Goal: Task Accomplishment & Management: Manage account settings

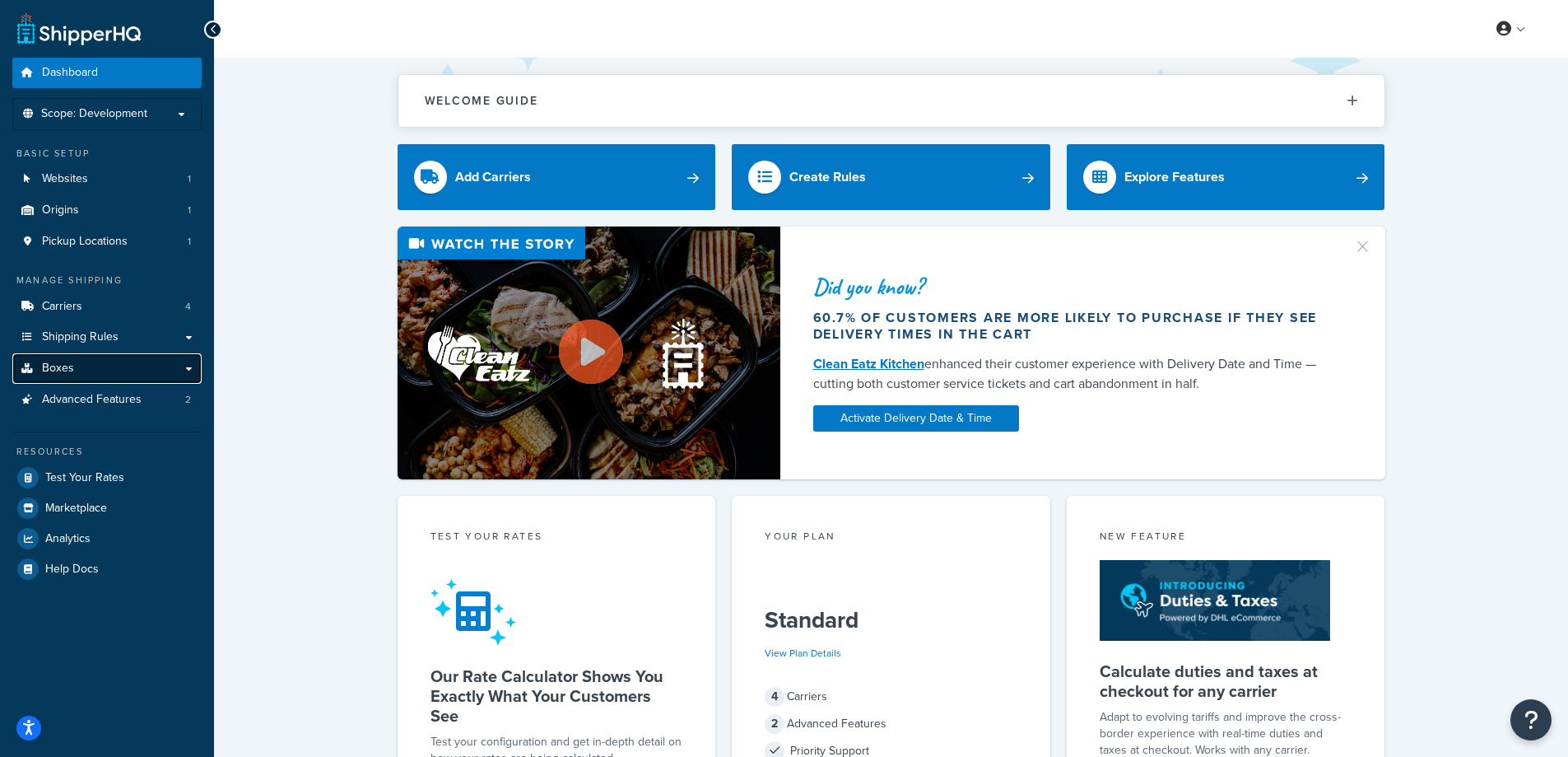
click at [98, 360] on link "Boxes" at bounding box center [107, 368] width 189 height 30
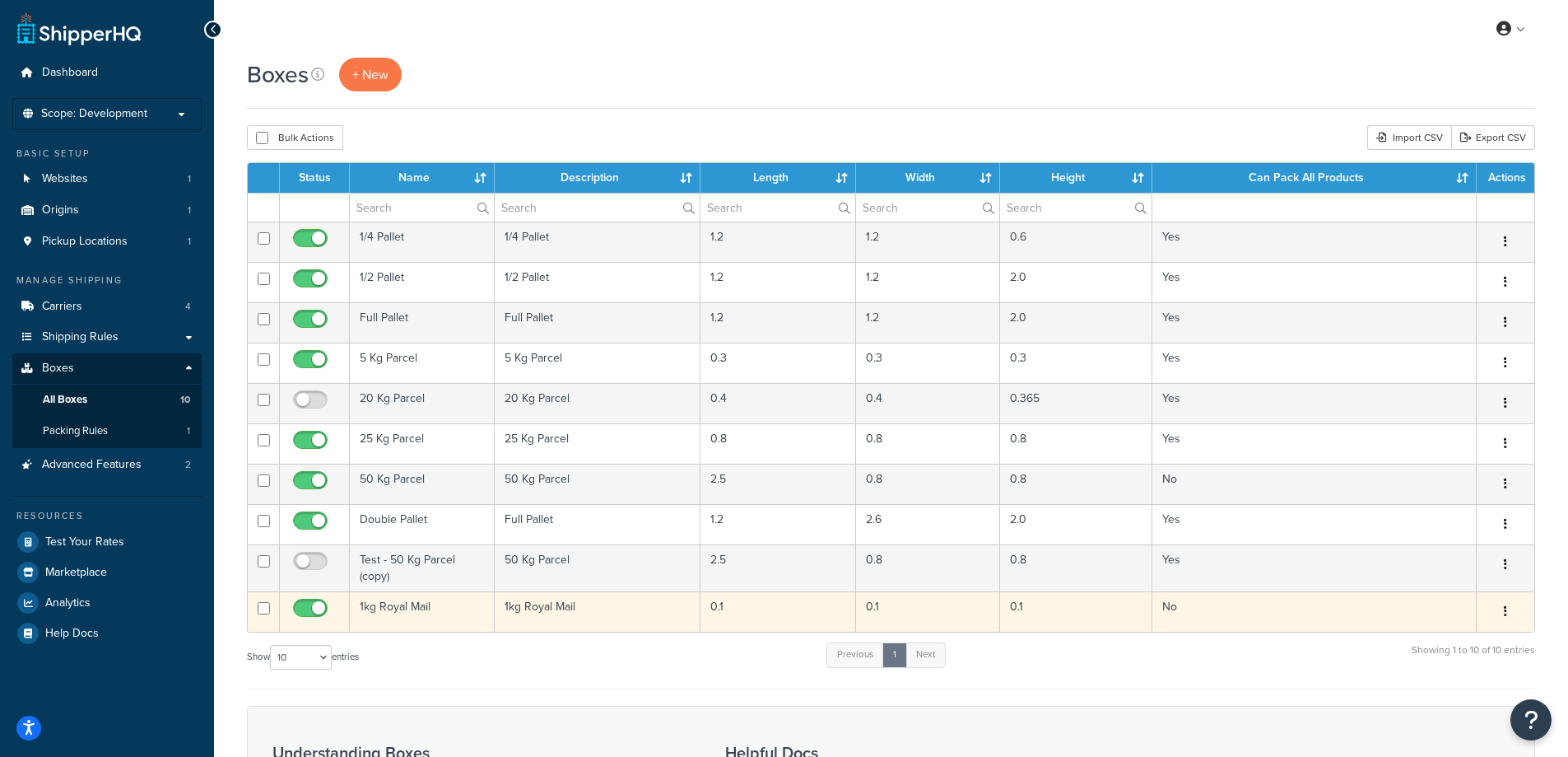
click at [1509, 611] on button "button" at bounding box center [1506, 612] width 23 height 26
click at [1481, 638] on link "Edit" at bounding box center [1450, 642] width 130 height 34
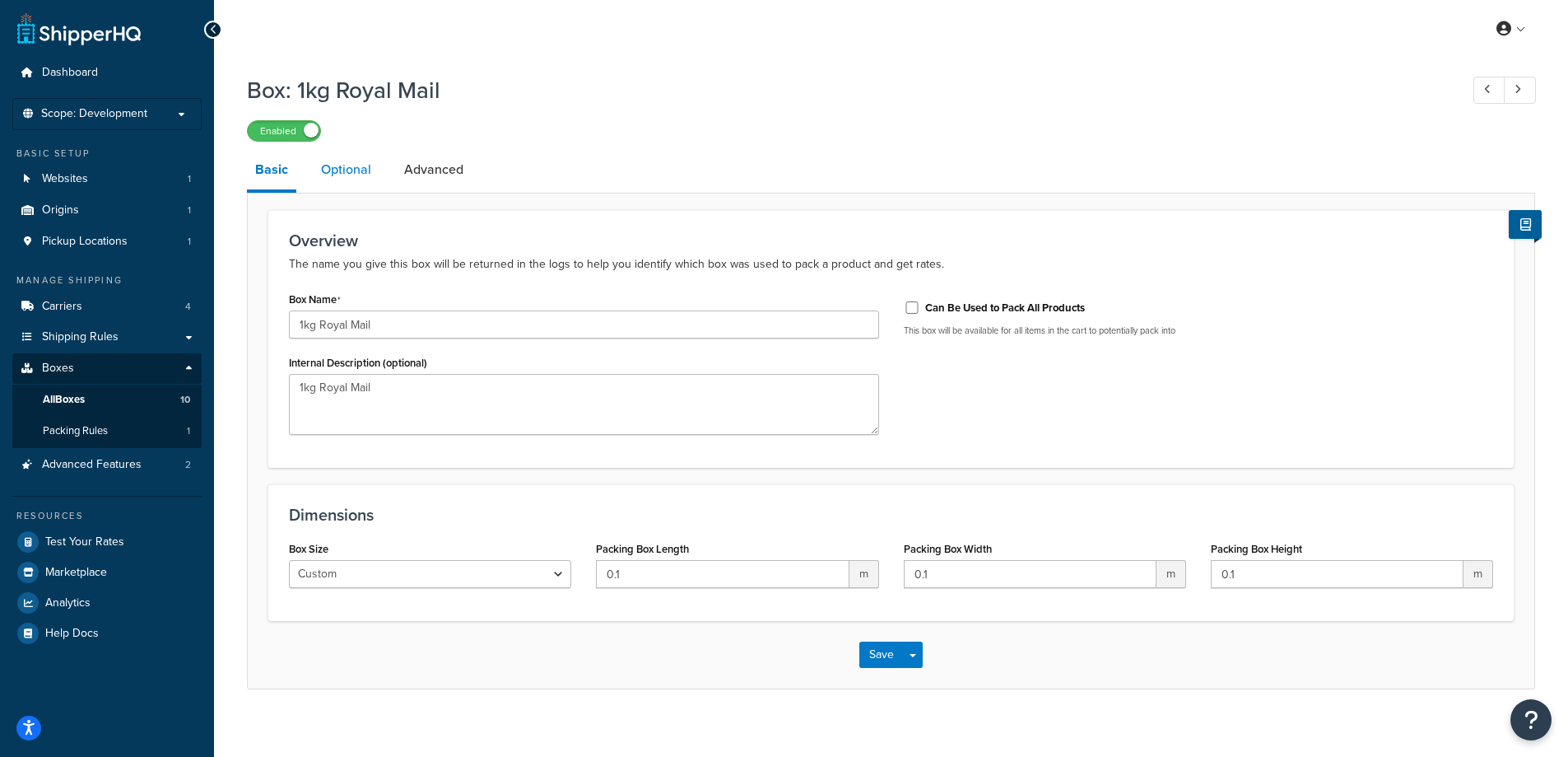
click at [359, 167] on link "Optional" at bounding box center [346, 170] width 66 height 40
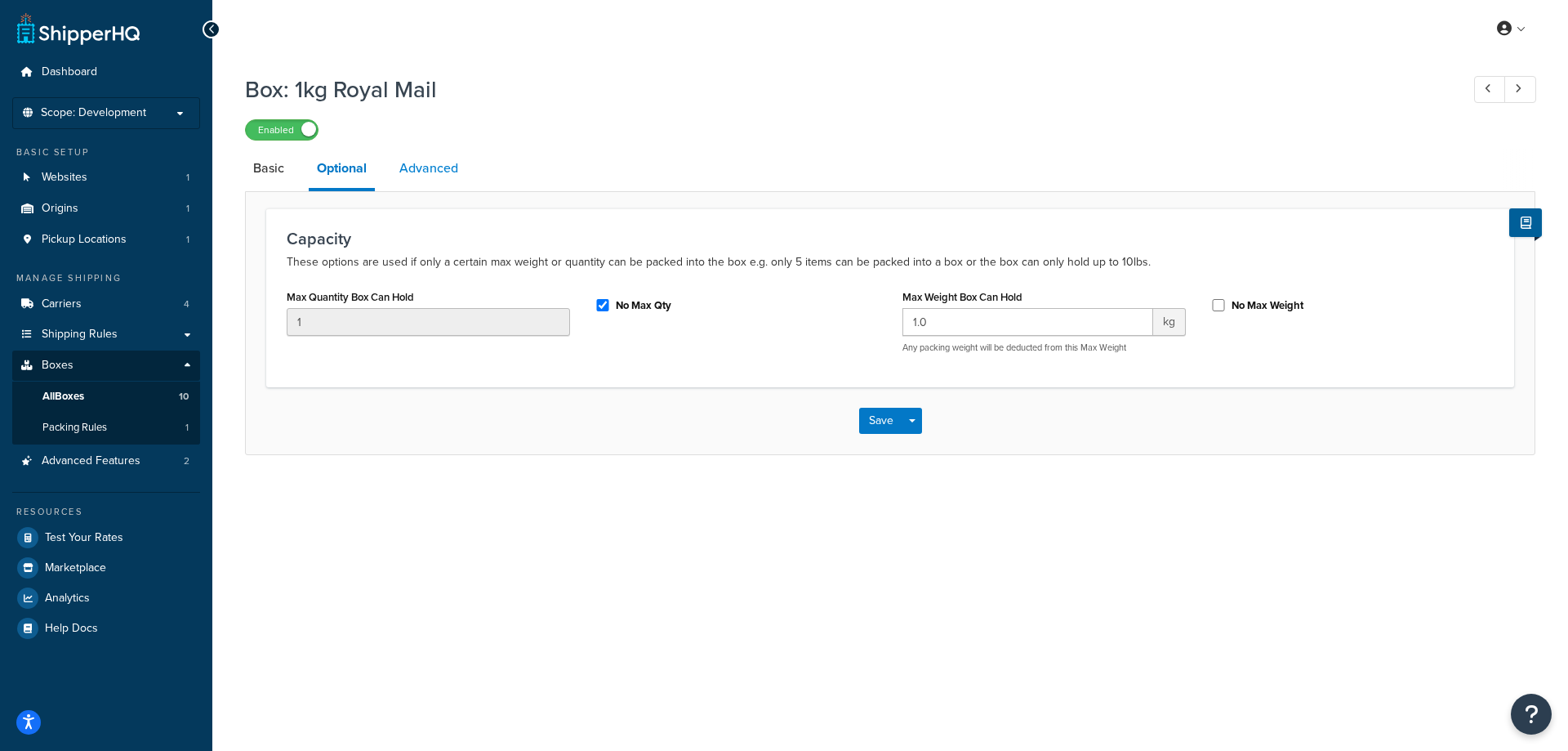
click at [418, 171] on link "Advanced" at bounding box center [429, 168] width 75 height 40
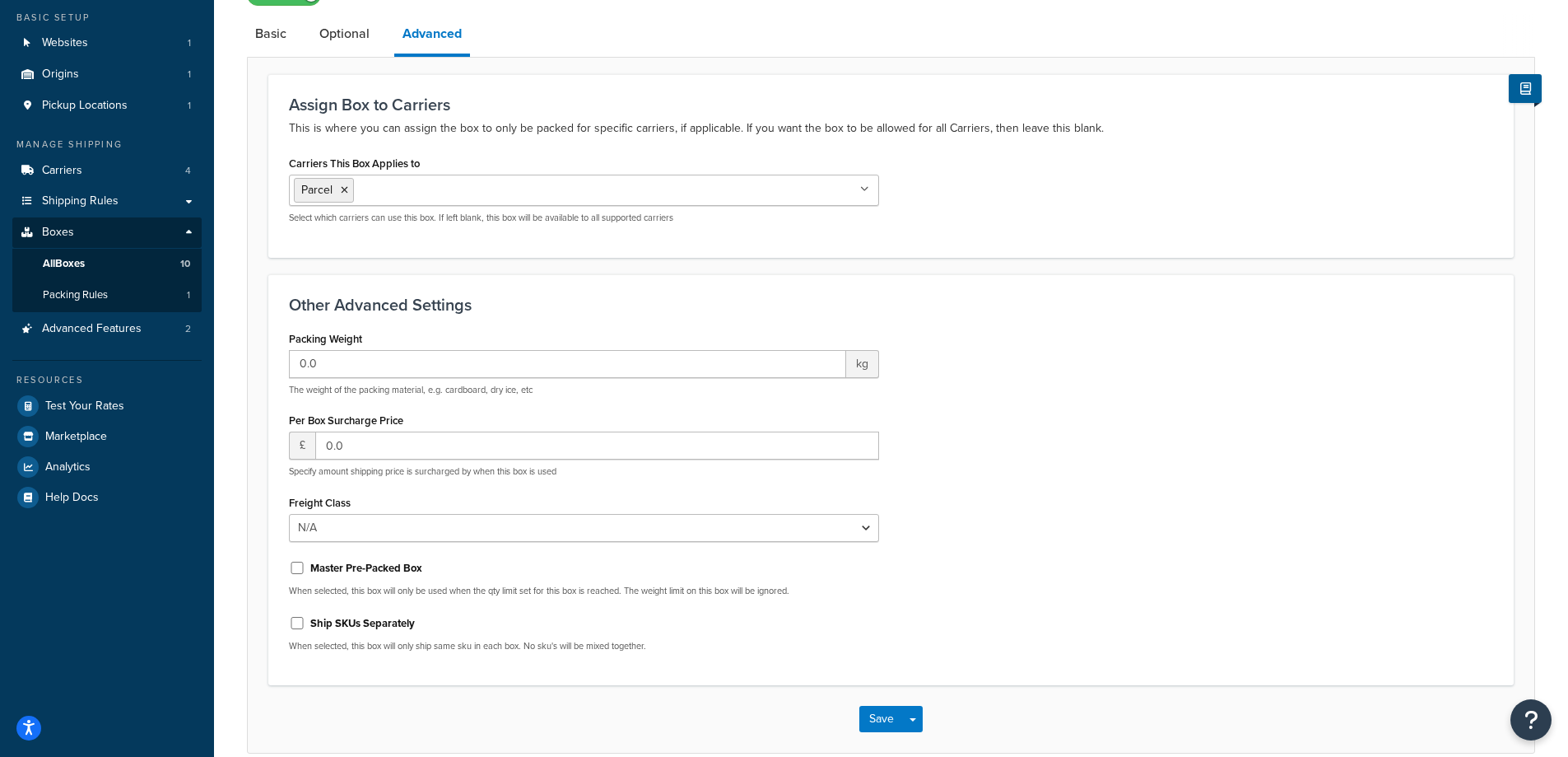
scroll to position [165, 0]
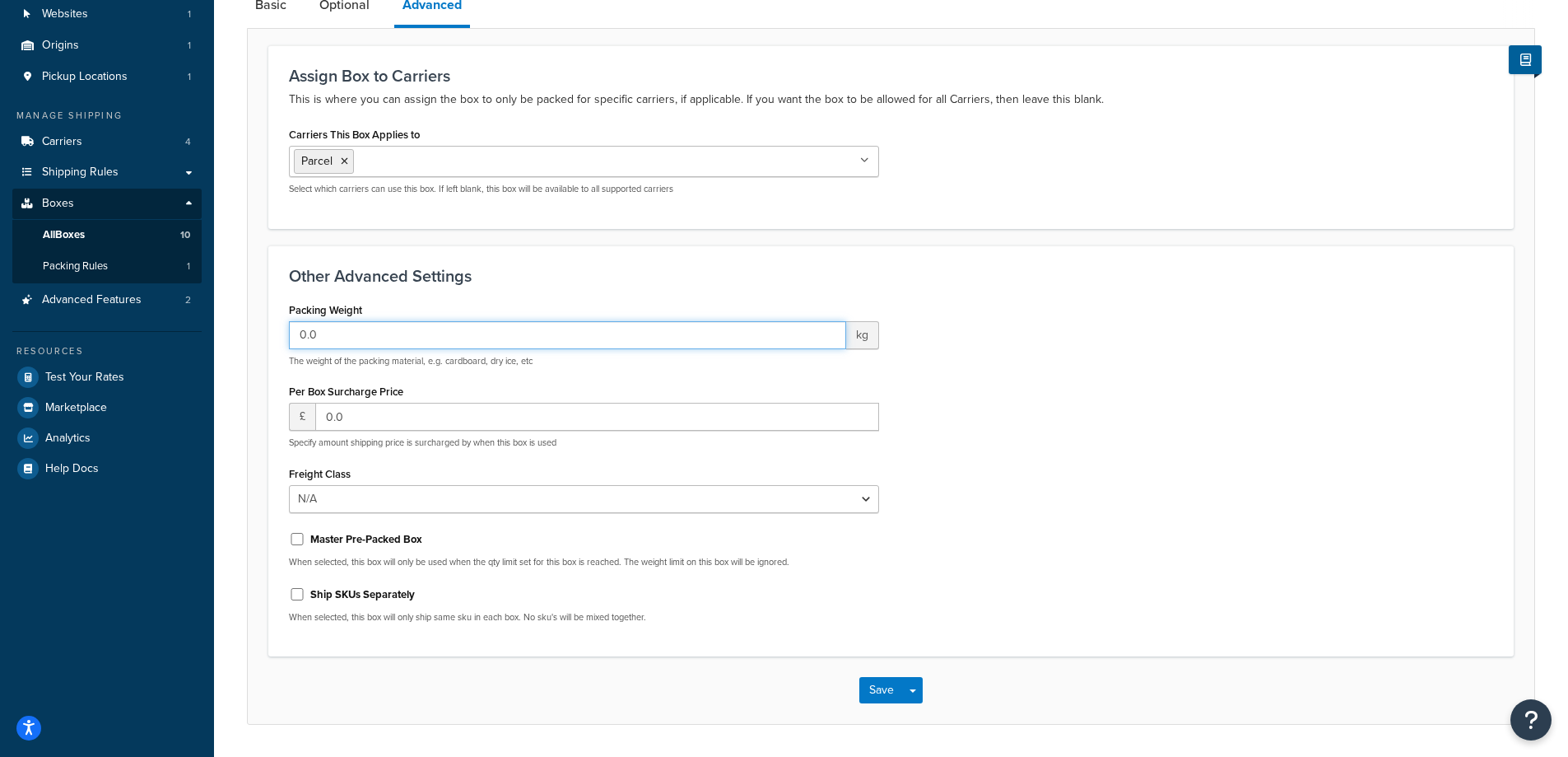
drag, startPoint x: 372, startPoint y: 335, endPoint x: 262, endPoint y: 339, distance: 110.1
click at [262, 339] on form "Assign Box to Carriers This is where you can assign the box to only be packed f…" at bounding box center [890, 383] width 1286 height 678
type input "1.0"
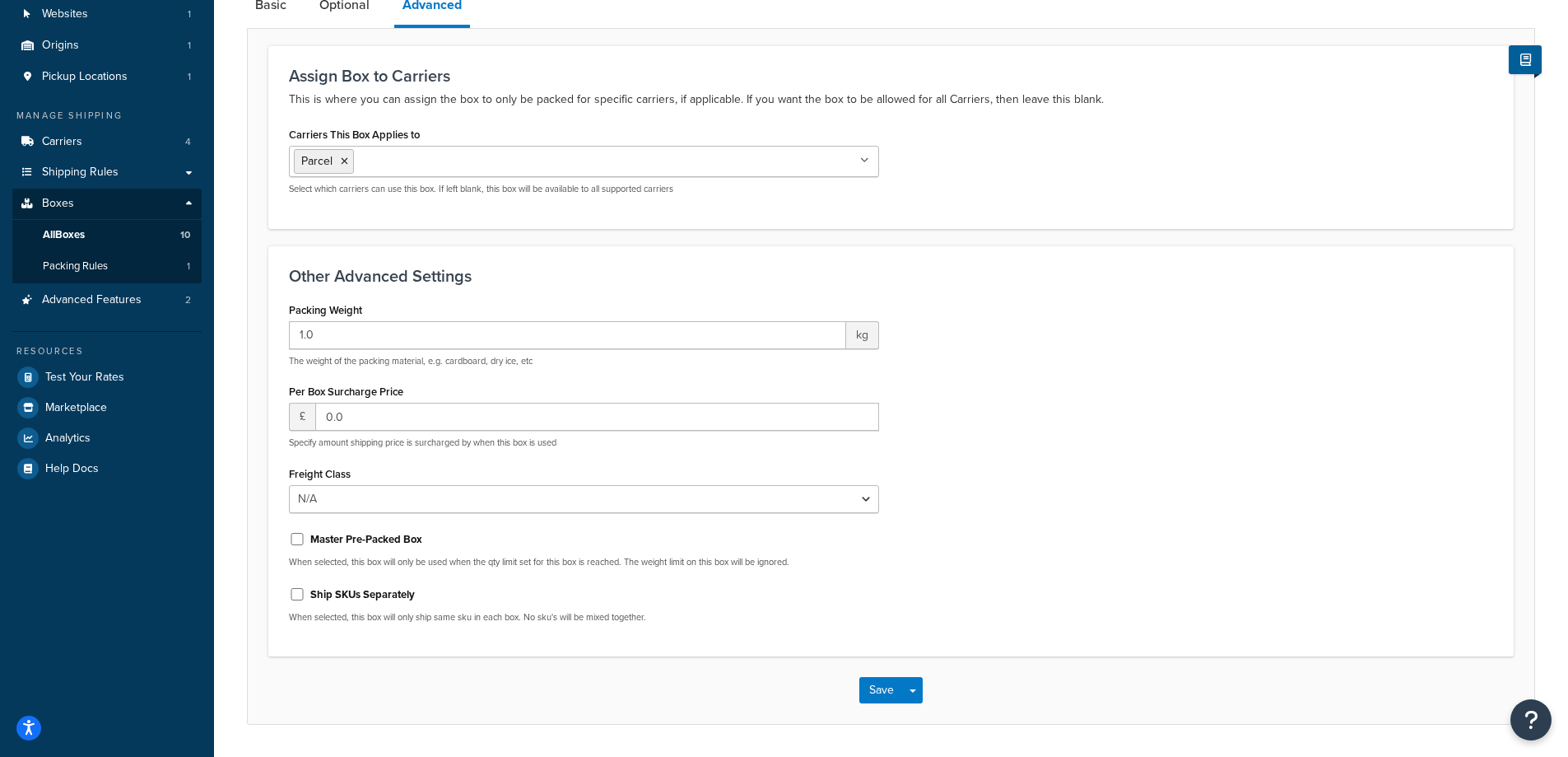
click at [1041, 448] on div "Packing Weight 1.0 kg The weight of the packing material, e.g. cardboard, dry i…" at bounding box center [891, 467] width 1229 height 339
click at [868, 693] on button "Save" at bounding box center [882, 690] width 45 height 26
